Goal: Transaction & Acquisition: Purchase product/service

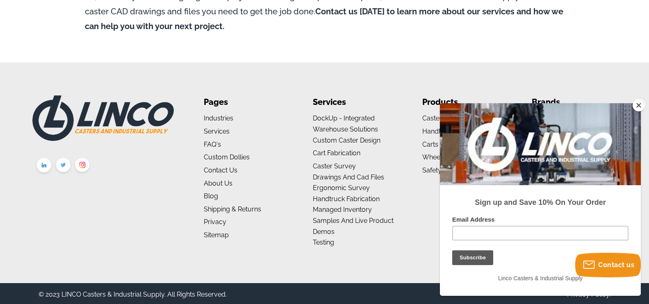
scroll to position [833, 0]
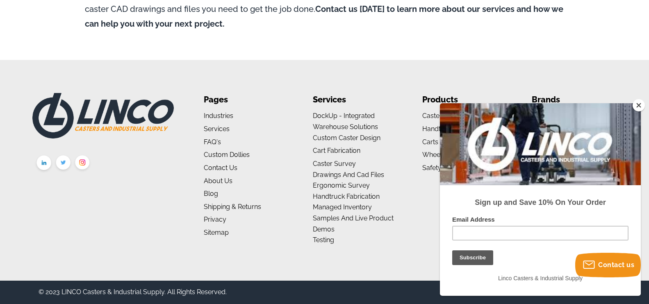
drag, startPoint x: 639, startPoint y: 105, endPoint x: 46, endPoint y: 5, distance: 601.6
click at [639, 105] on button "Close" at bounding box center [639, 105] width 12 height 12
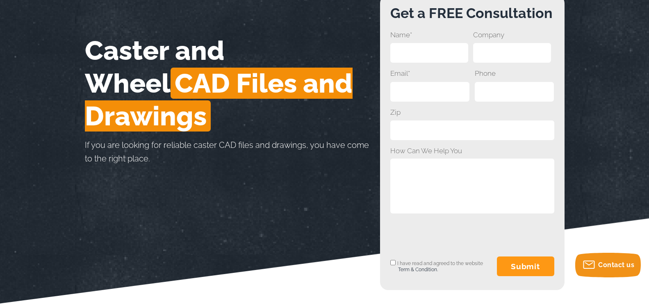
scroll to position [0, 0]
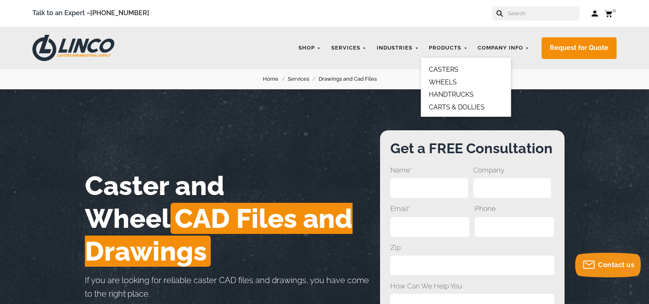
click at [444, 71] on link "CASTERS" at bounding box center [444, 70] width 30 height 8
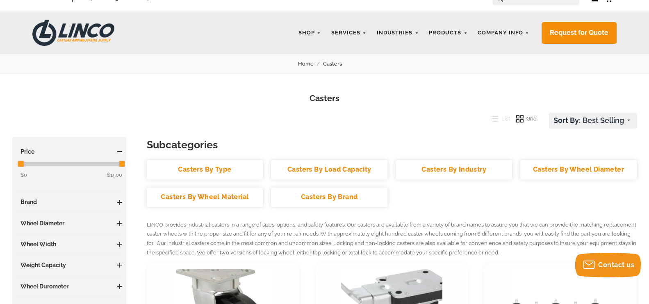
scroll to position [8, 0]
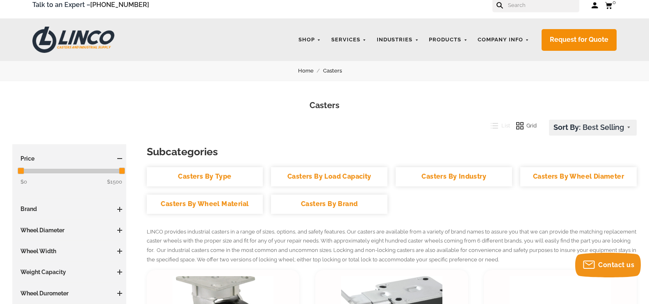
click at [550, 176] on link "Casters By Wheel Diameter" at bounding box center [579, 176] width 116 height 19
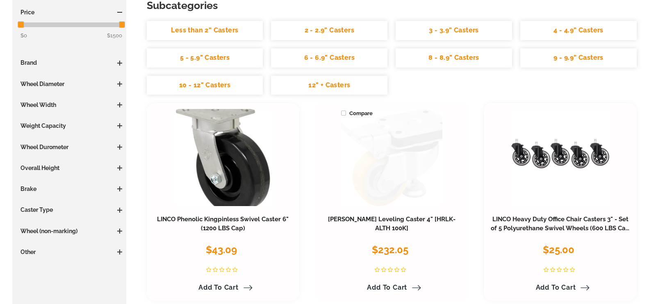
scroll to position [123, 0]
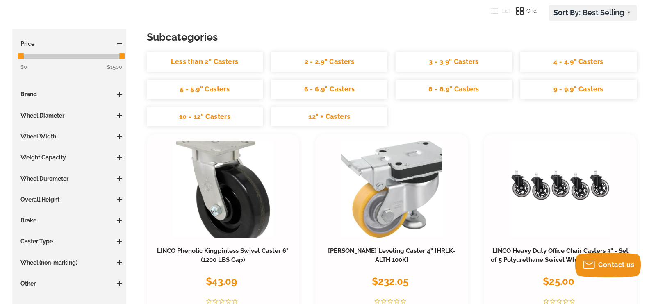
click at [457, 66] on link "3 - 3.9" Casters" at bounding box center [454, 62] width 116 height 19
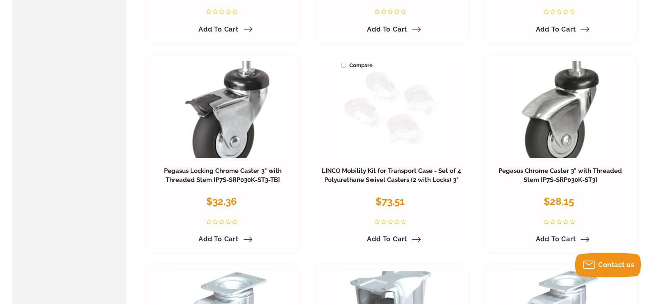
scroll to position [1148, 0]
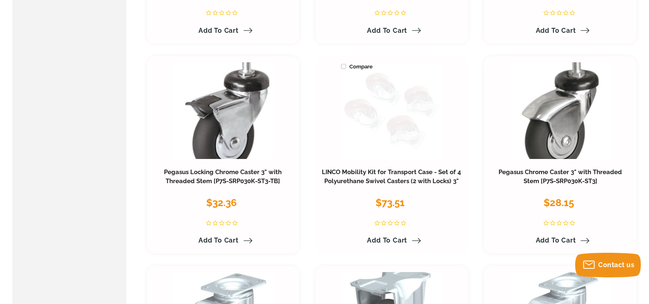
click at [417, 128] on link at bounding box center [391, 110] width 101 height 97
